Goal: Information Seeking & Learning: Learn about a topic

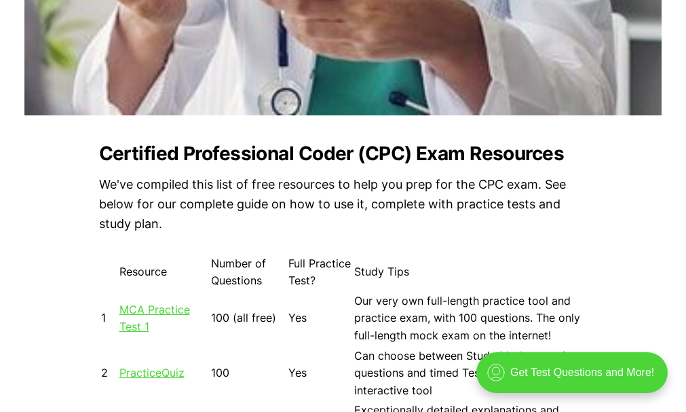
scroll to position [1018, 0]
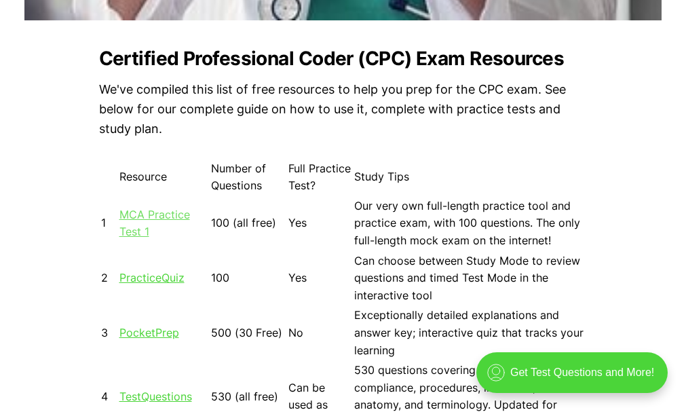
click at [170, 213] on link "MCA Practice Test 1" at bounding box center [154, 223] width 71 height 31
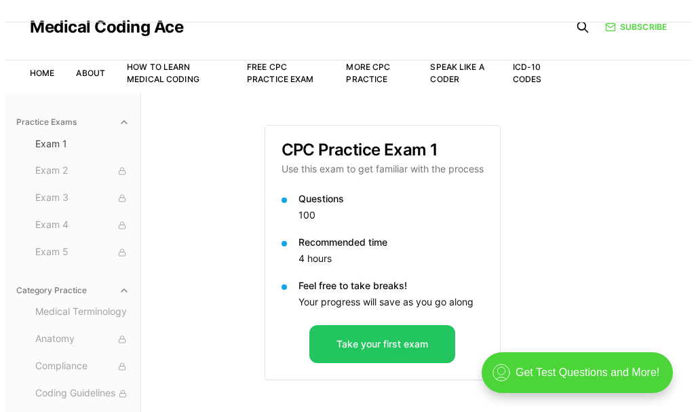
scroll to position [100, 0]
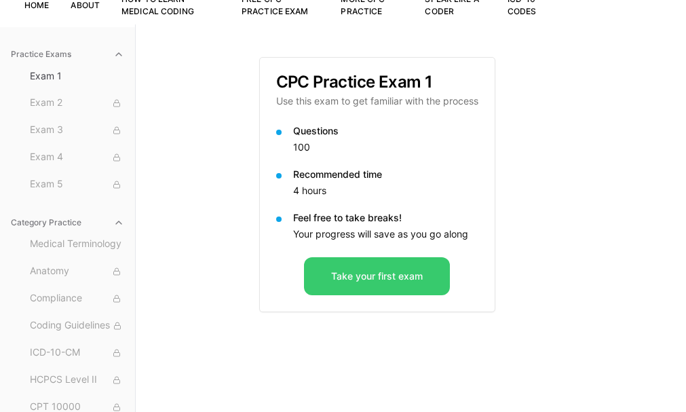
click at [372, 271] on button "Take your first exam" at bounding box center [377, 276] width 146 height 38
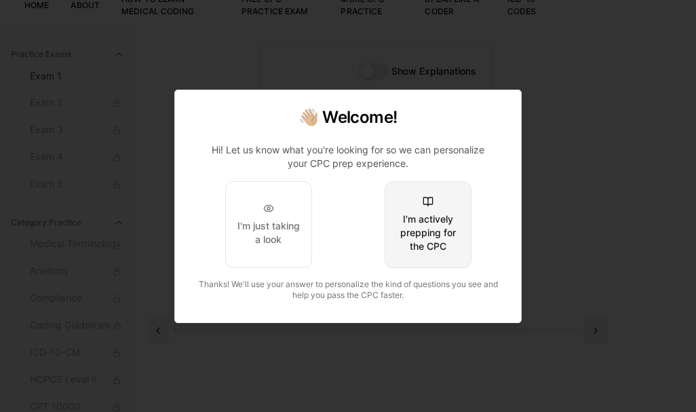
click at [433, 235] on div "I'm actively prepping for the CPC" at bounding box center [428, 232] width 64 height 41
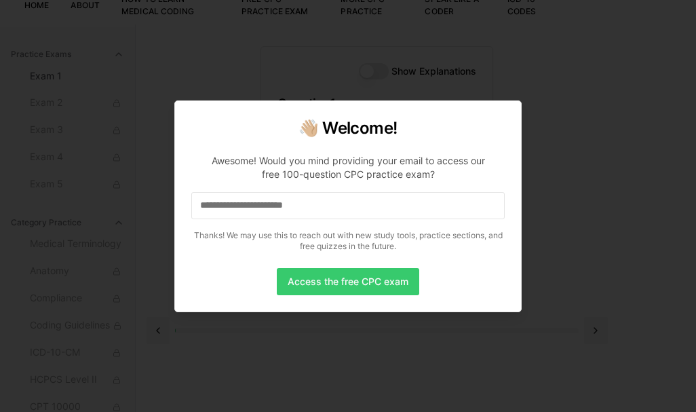
click at [341, 275] on button "Access the free CPC exam" at bounding box center [348, 281] width 142 height 27
